Goal: Transaction & Acquisition: Purchase product/service

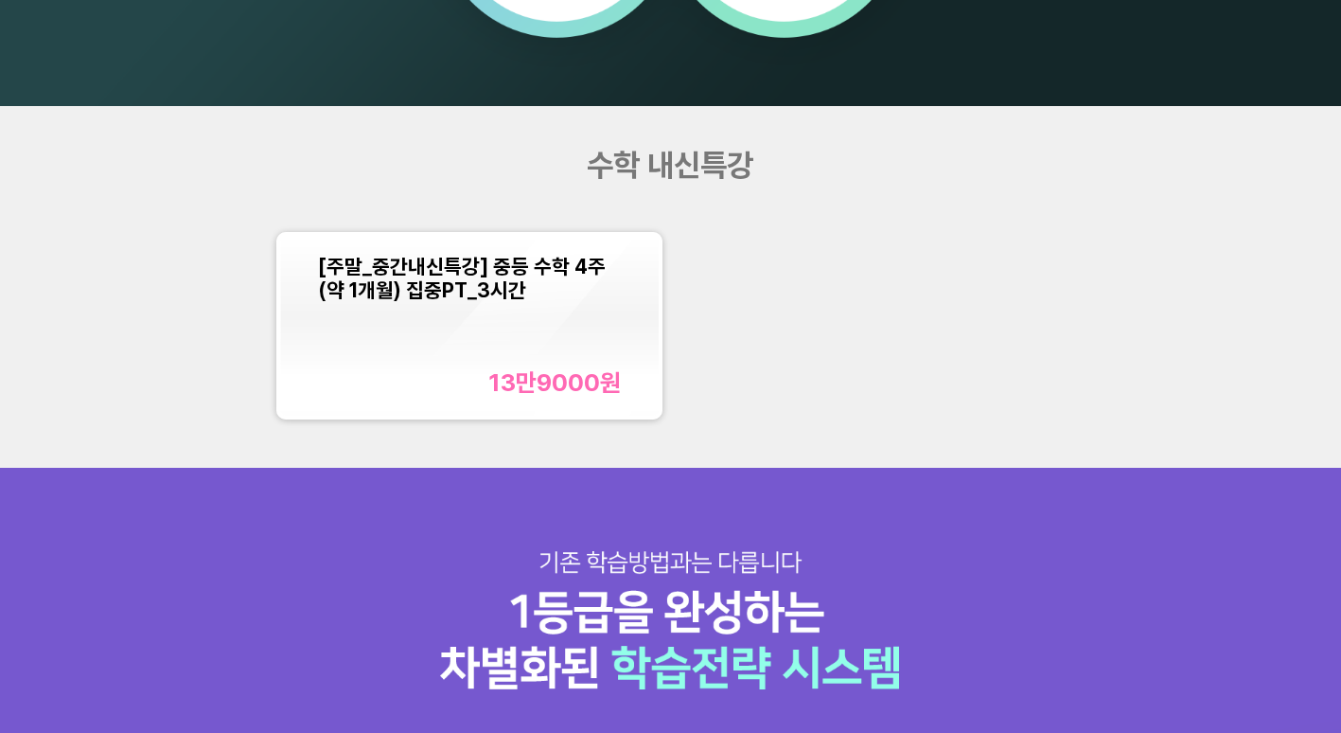
scroll to position [1609, 0]
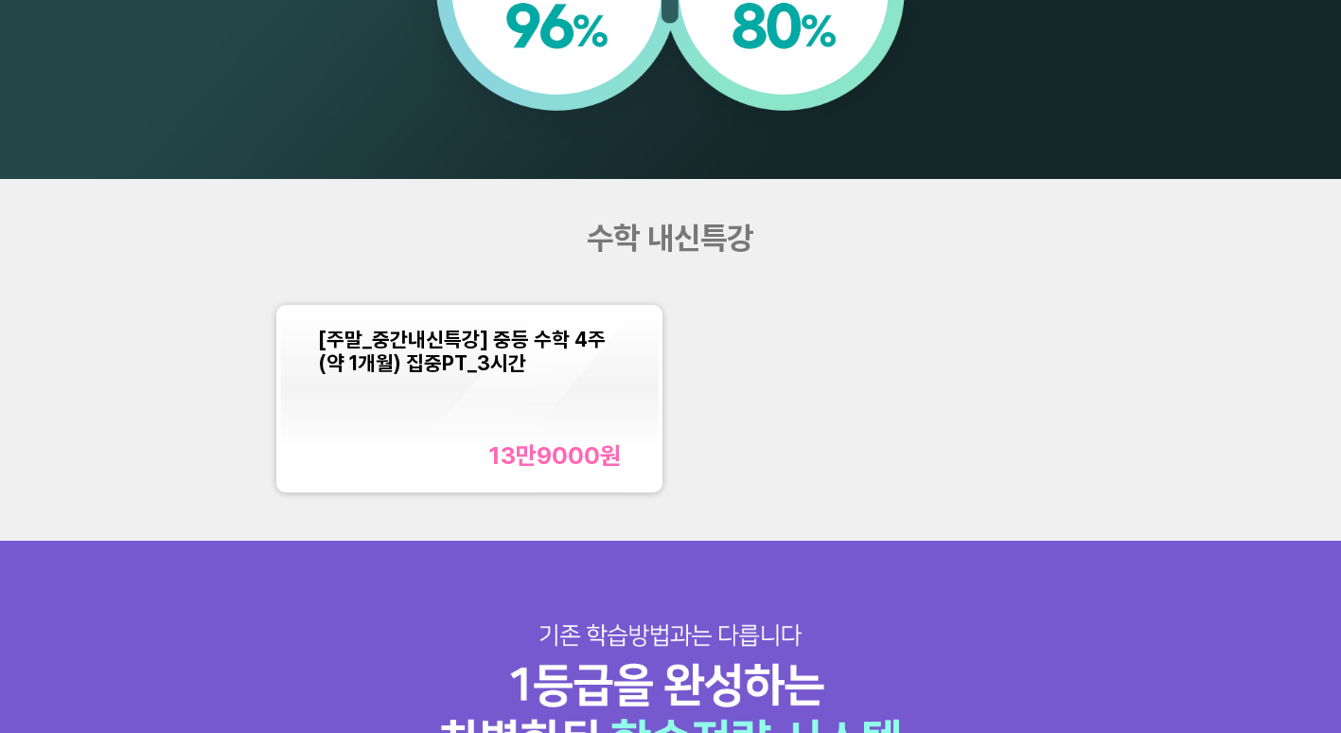
click at [549, 453] on div "13만9000 원" at bounding box center [554, 454] width 133 height 29
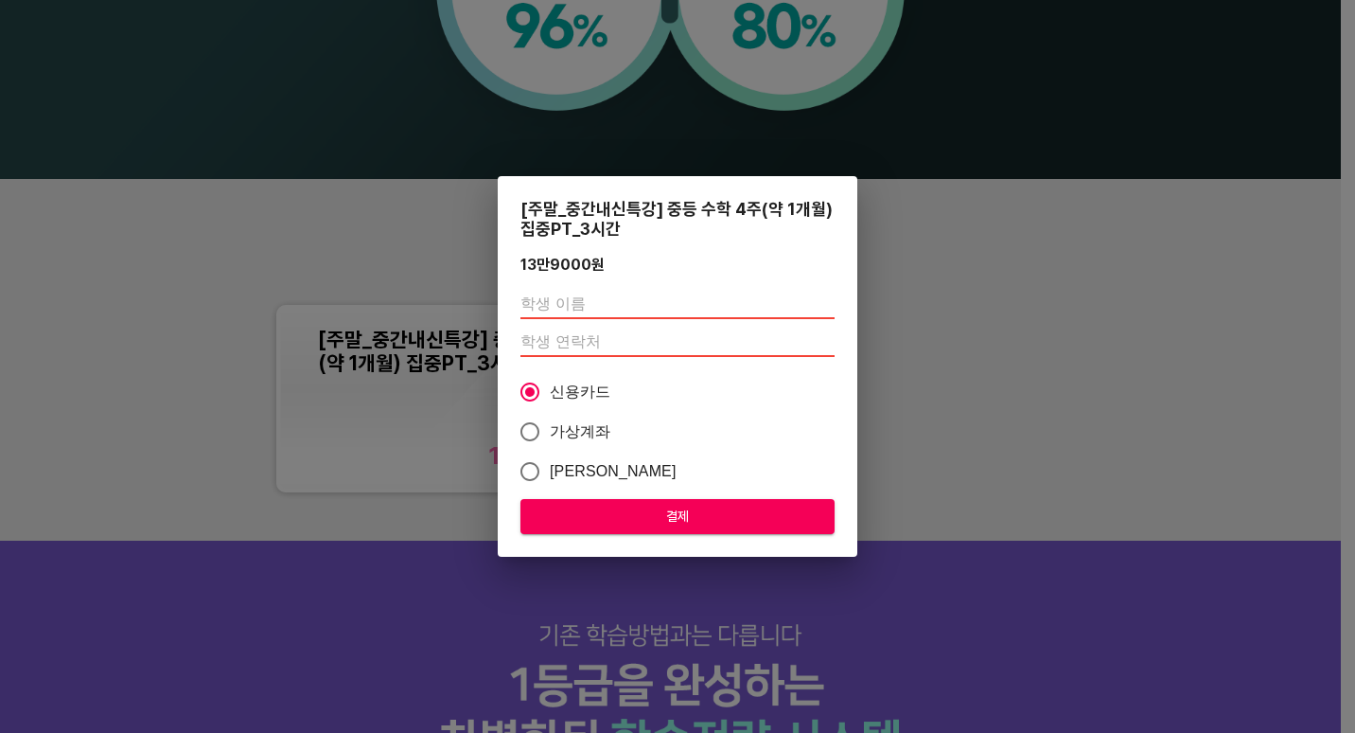
click at [552, 296] on input "text" at bounding box center [678, 304] width 314 height 30
type input "장지예"
type input "01084598704"
click at [628, 517] on span "결제" at bounding box center [678, 516] width 284 height 24
